Goal: Task Accomplishment & Management: Use online tool/utility

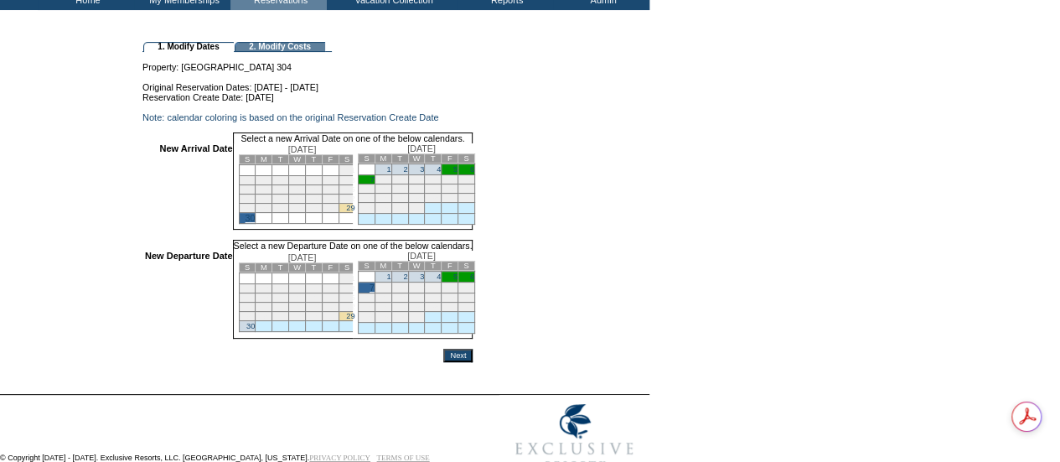
scroll to position [167, 0]
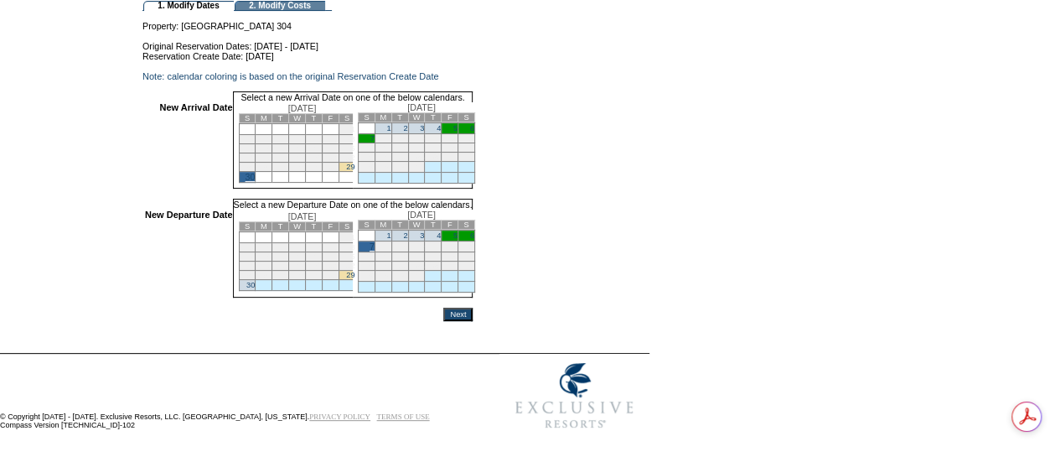
click at [473, 315] on input "Next" at bounding box center [457, 314] width 29 height 13
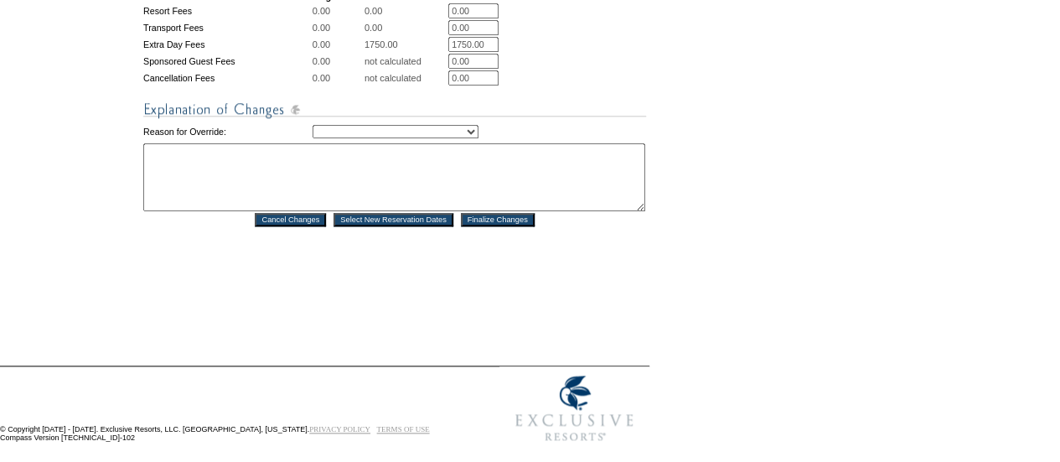
scroll to position [838, 0]
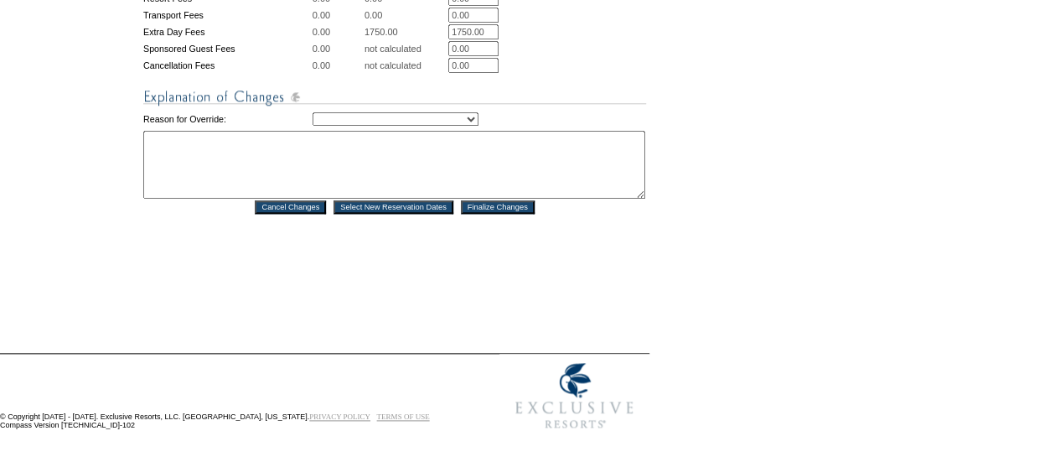
click at [360, 126] on select "Creating Continuous Stay Days Rebooked After Cancellation Editing Occupant Expe…" at bounding box center [396, 118] width 166 height 13
select select "1044"
click at [313, 126] on select "Creating Continuous Stay Days Rebooked After Cancellation Editing Occupant Expe…" at bounding box center [396, 118] width 166 height 13
click at [332, 199] on textarea at bounding box center [394, 165] width 502 height 68
type textarea "MR"
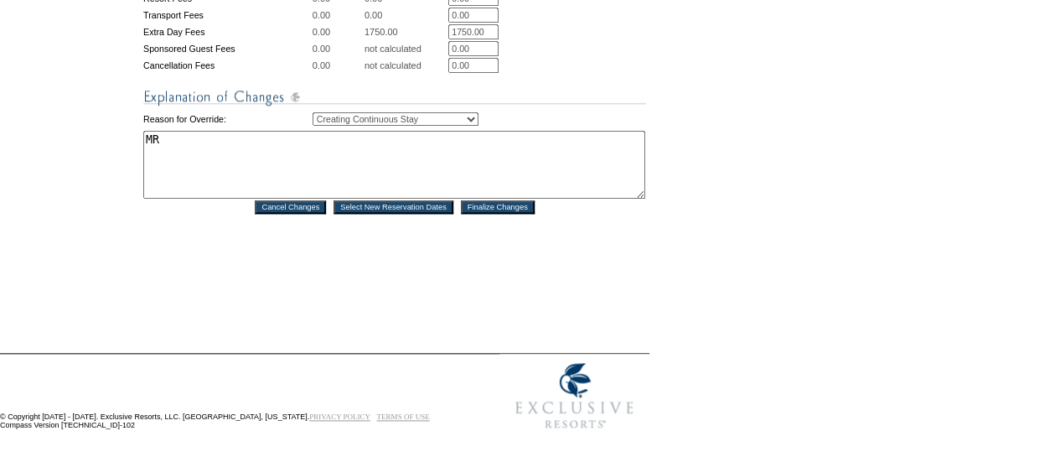
click at [509, 214] on input "Finalize Changes" at bounding box center [498, 206] width 74 height 13
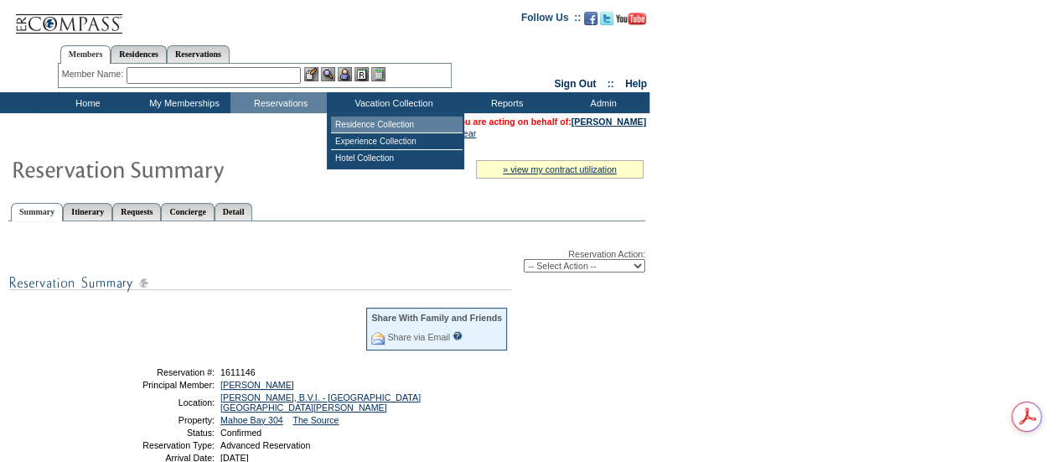
click at [382, 120] on td "Residence Collection" at bounding box center [397, 125] width 132 height 17
